Goal: Obtain resource: Download file/media

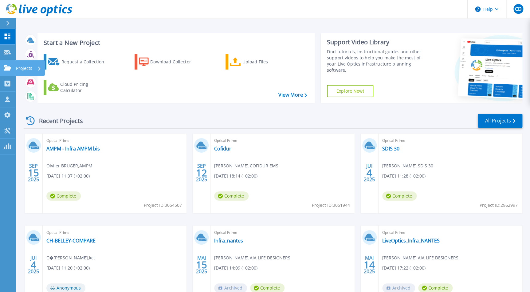
click at [15, 67] on div "Projects" at bounding box center [30, 67] width 30 height 15
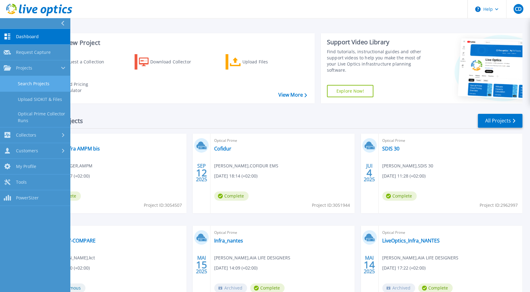
click at [49, 80] on link "Search Projects" at bounding box center [35, 84] width 70 height 16
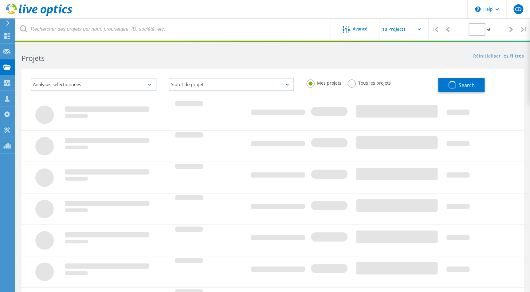
type input "1"
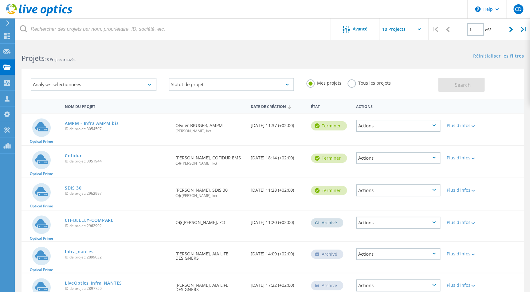
click at [352, 83] on label "Tous les projets" at bounding box center [369, 82] width 43 height 6
click at [0, 0] on input "Tous les projets" at bounding box center [0, 0] width 0 height 0
click at [465, 83] on span "Search" at bounding box center [463, 84] width 16 height 7
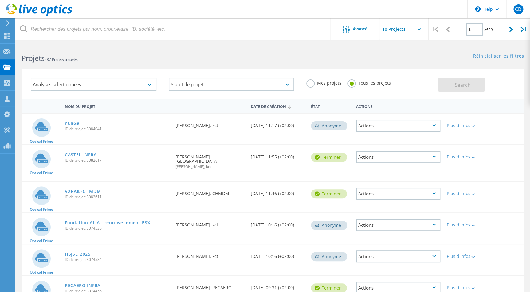
click at [74, 153] on link "CASTEL-INFRA" at bounding box center [81, 155] width 32 height 4
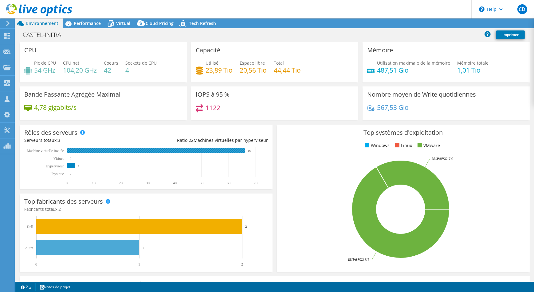
select select "USD"
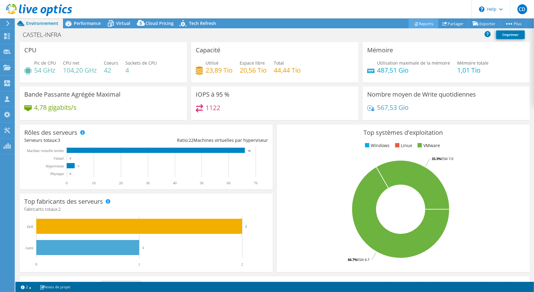
click at [419, 26] on link "Reports" at bounding box center [424, 24] width 30 height 10
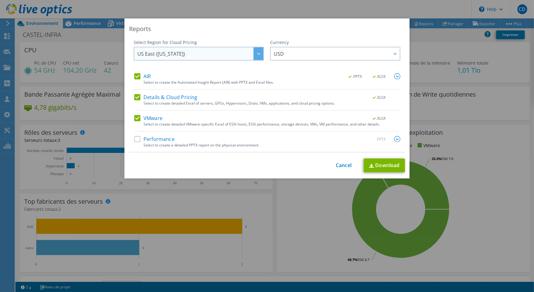
click at [254, 54] on div at bounding box center [259, 53] width 10 height 13
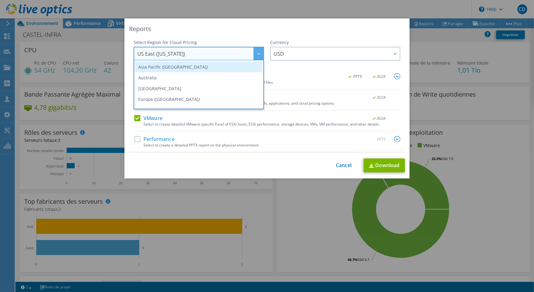
scroll to position [83, 0]
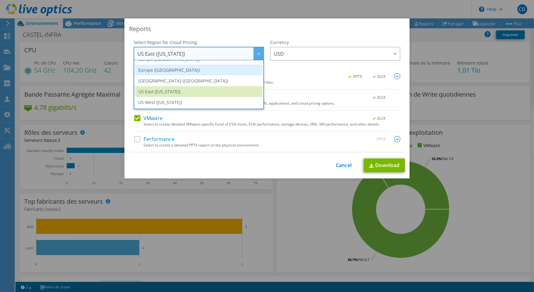
click at [171, 70] on li "Europe ([GEOGRAPHIC_DATA])" at bounding box center [198, 70] width 127 height 11
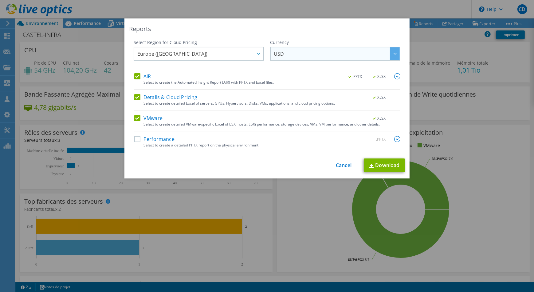
click at [298, 57] on span "USD" at bounding box center [337, 53] width 126 height 13
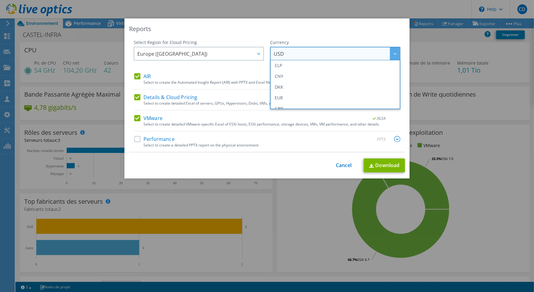
scroll to position [56, 0]
click at [287, 98] on li "EUR" at bounding box center [335, 97] width 127 height 11
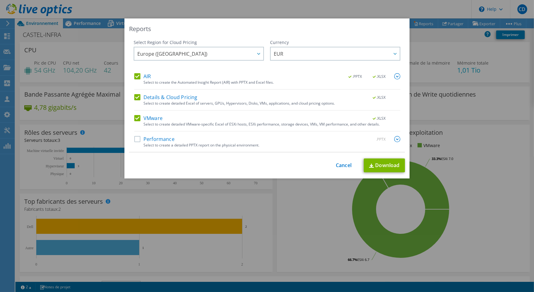
click at [137, 140] on label "Performance" at bounding box center [154, 139] width 40 height 6
click at [0, 0] on input "Performance" at bounding box center [0, 0] width 0 height 0
click at [137, 99] on label "Details & Cloud Pricing" at bounding box center [165, 97] width 63 height 6
click at [0, 0] on input "Details & Cloud Pricing" at bounding box center [0, 0] width 0 height 0
click at [383, 166] on link "Download" at bounding box center [384, 165] width 41 height 14
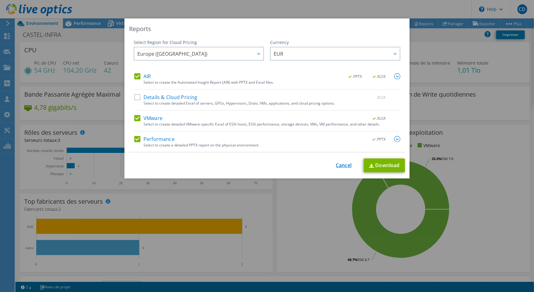
click at [346, 164] on link "Cancel" at bounding box center [344, 165] width 16 height 6
